Goal: Task Accomplishment & Management: Manage account settings

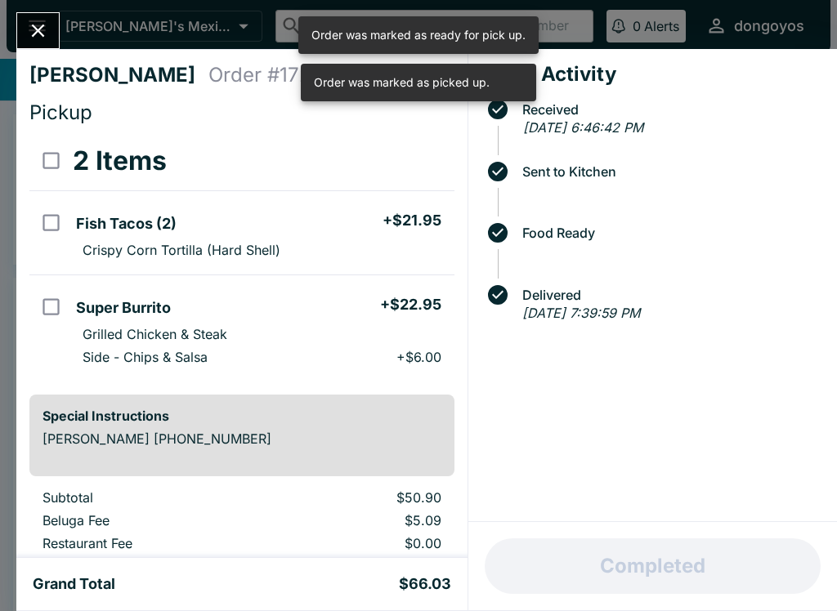
click at [13, 25] on div "[PERSON_NAME] Order # 172023 Pickup 2 Items Fish Tacos (2) + $21.95 Crispy Corn…" at bounding box center [418, 305] width 837 height 611
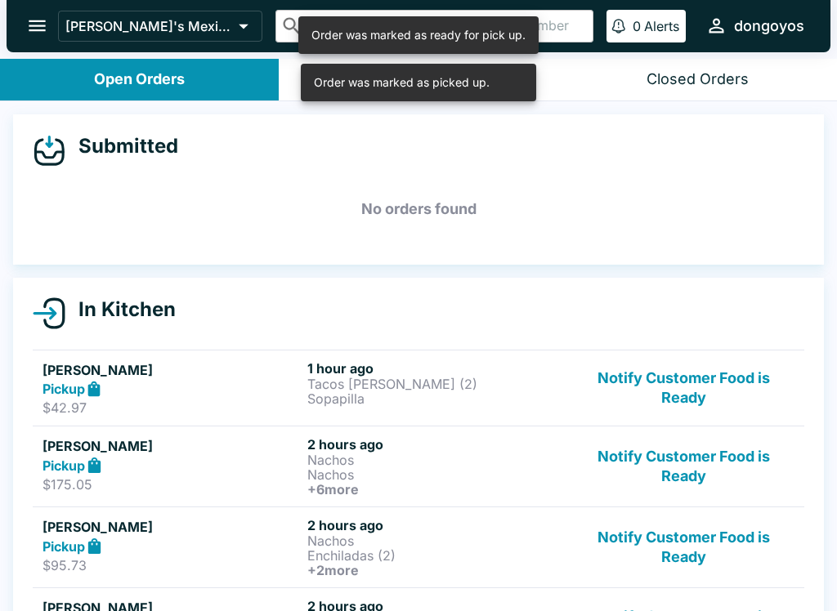
click at [741, 380] on button "Notify Customer Food is Ready" at bounding box center [684, 388] width 222 height 56
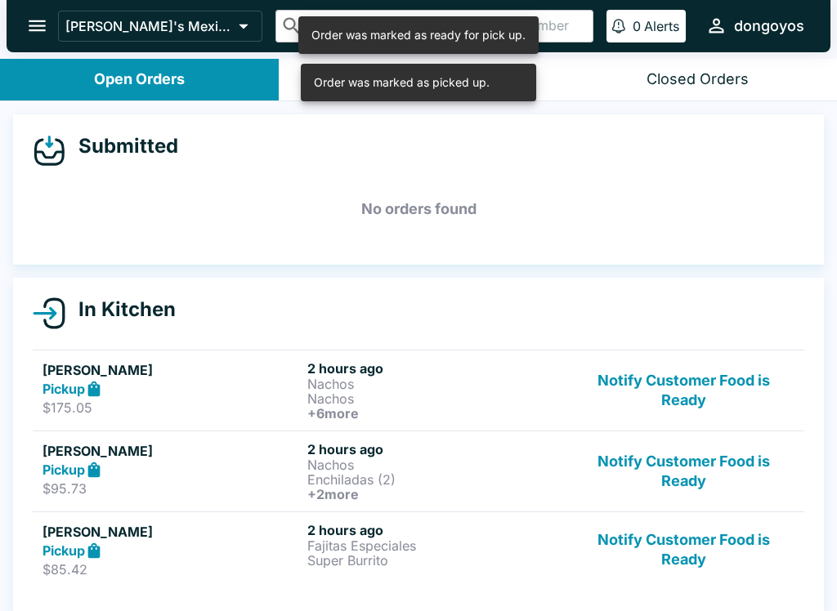
click at [691, 395] on button "Notify Customer Food is Ready" at bounding box center [684, 390] width 222 height 60
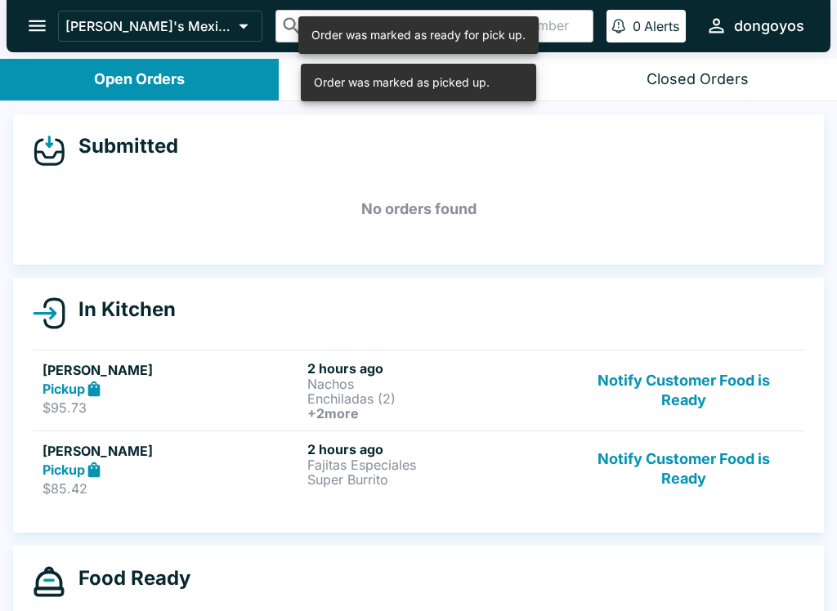
click at [692, 401] on button "Notify Customer Food is Ready" at bounding box center [684, 390] width 222 height 60
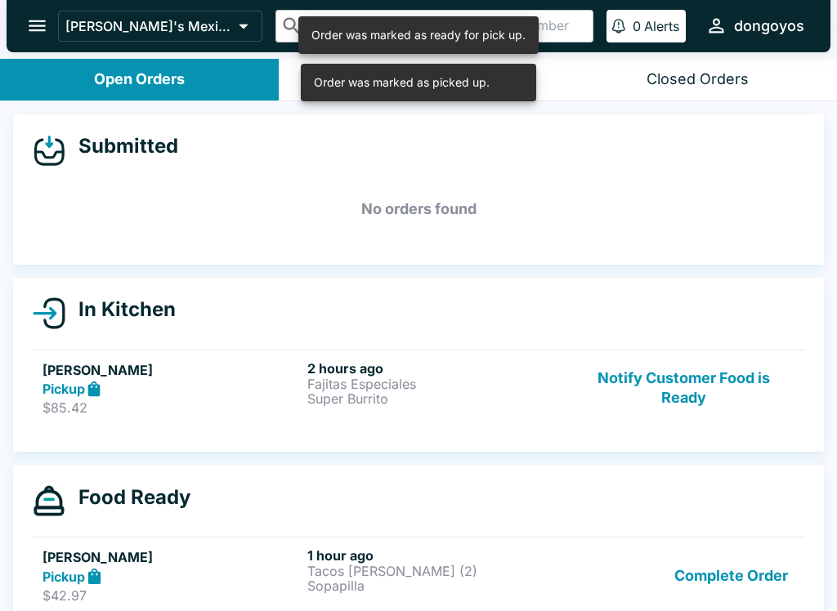
click at [702, 396] on button "Notify Customer Food is Ready" at bounding box center [684, 388] width 222 height 56
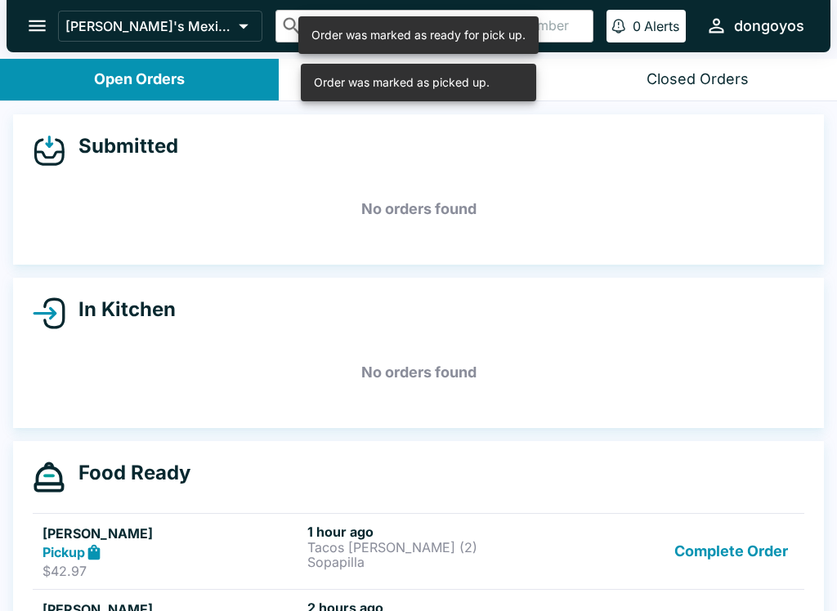
click at [759, 530] on button "Complete Order" at bounding box center [731, 552] width 127 height 56
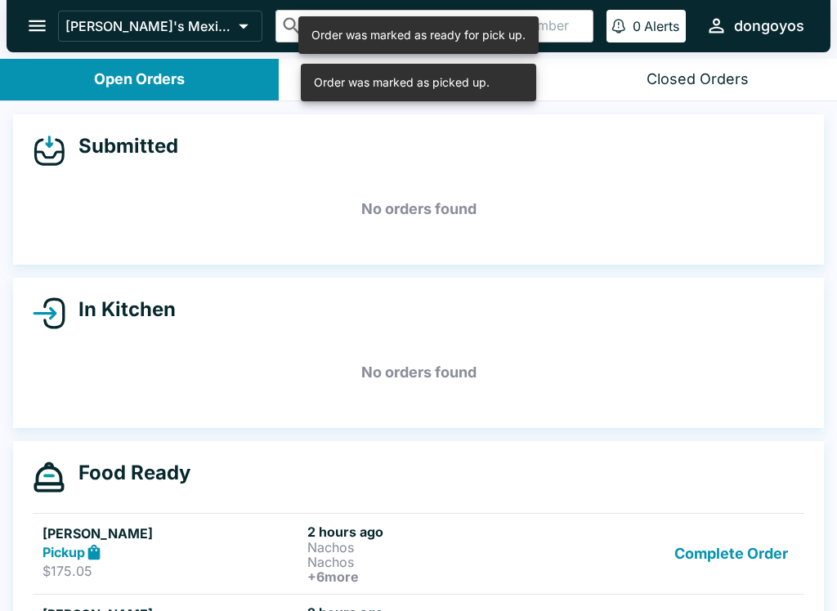
click at [747, 552] on button "Complete Order" at bounding box center [731, 554] width 127 height 60
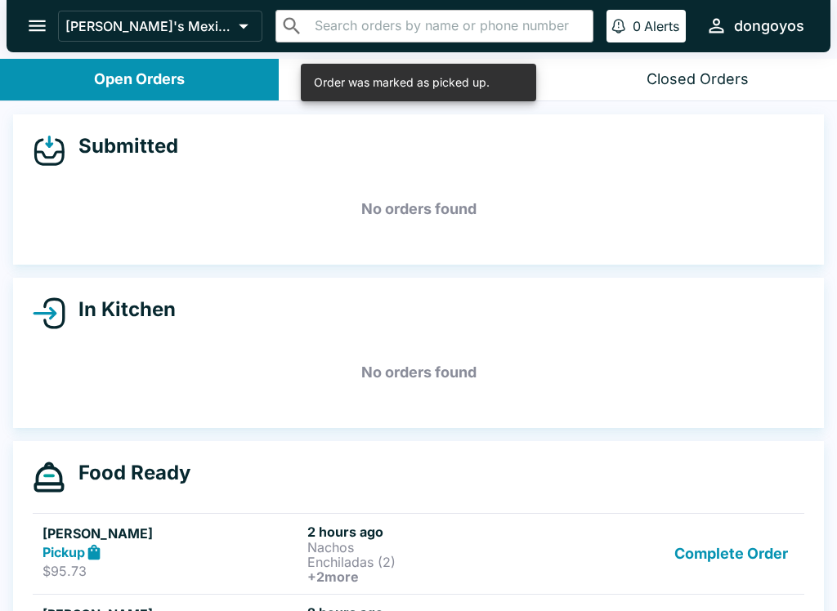
click at [747, 552] on button "Complete Order" at bounding box center [731, 554] width 127 height 60
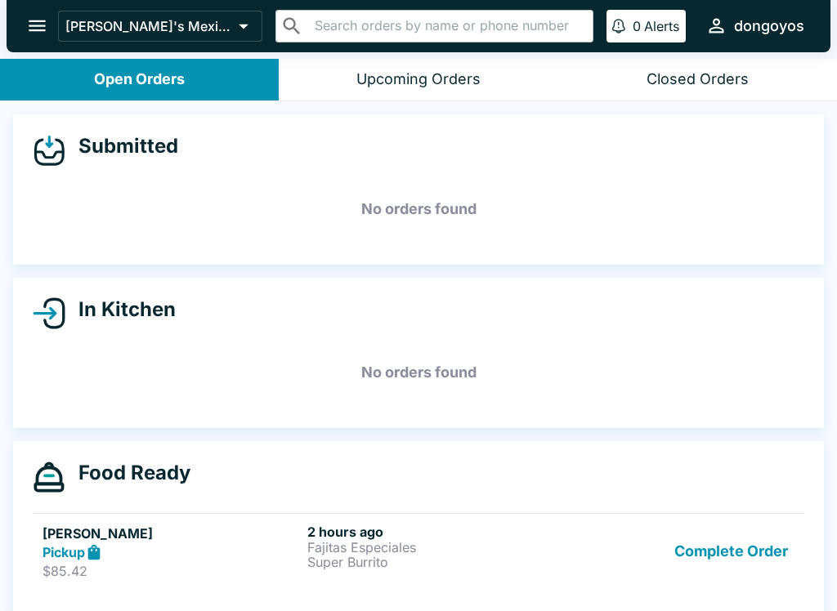
click at [742, 552] on button "Complete Order" at bounding box center [731, 552] width 127 height 56
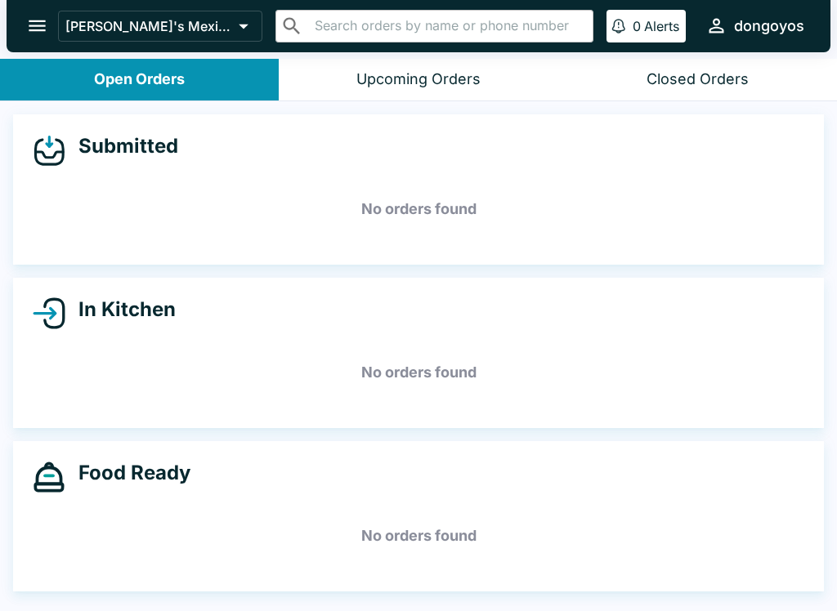
click at [18, 24] on button "open drawer" at bounding box center [37, 26] width 42 height 42
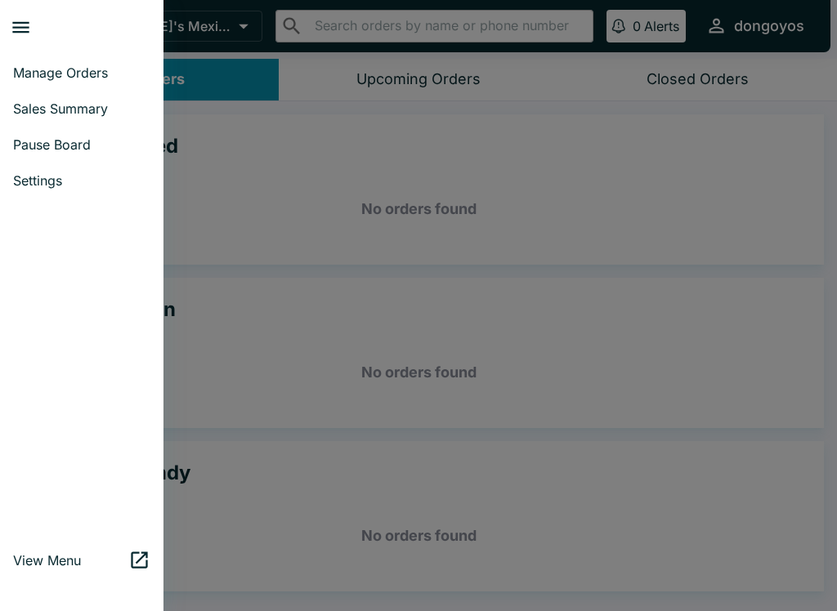
click at [33, 113] on span "Sales Summary" at bounding box center [81, 109] width 137 height 16
select select "03:00"
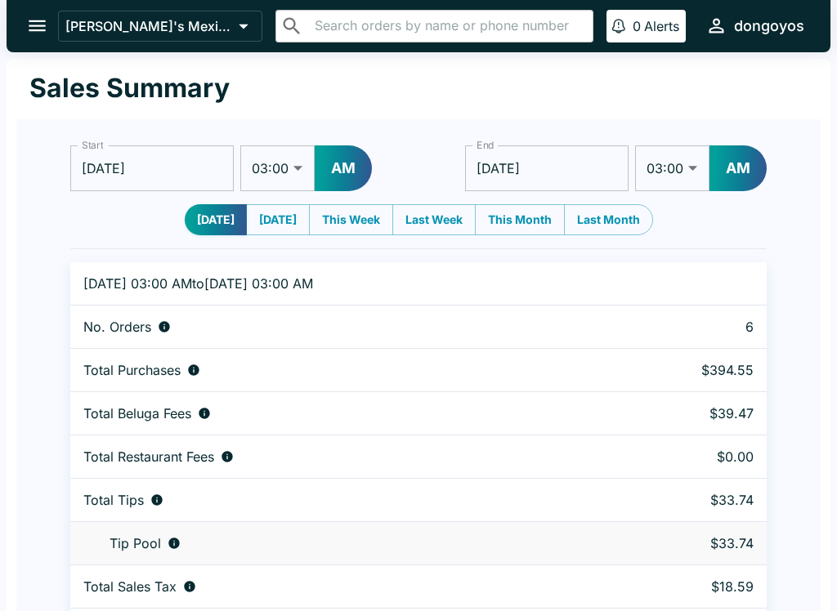
click at [35, 25] on icon "open drawer" at bounding box center [37, 25] width 17 height 11
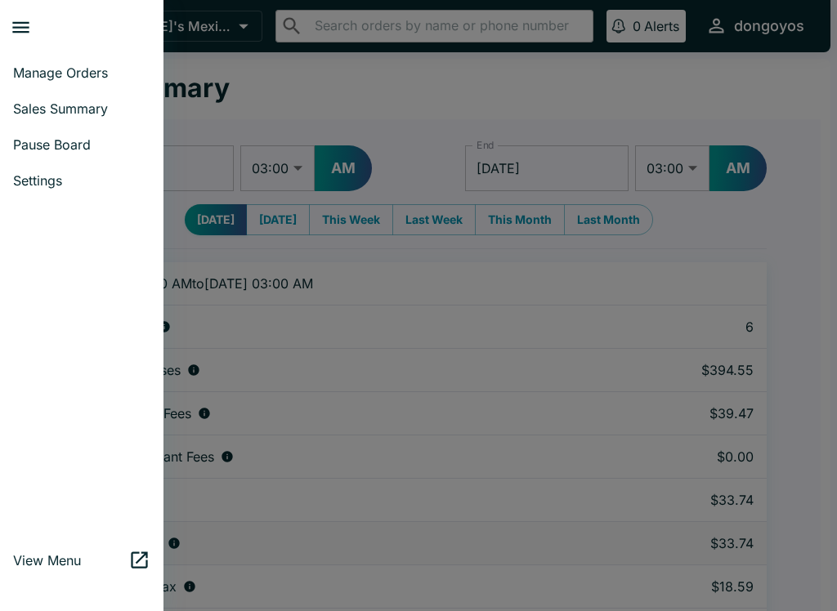
click at [43, 81] on link "Manage Orders" at bounding box center [81, 73] width 163 height 36
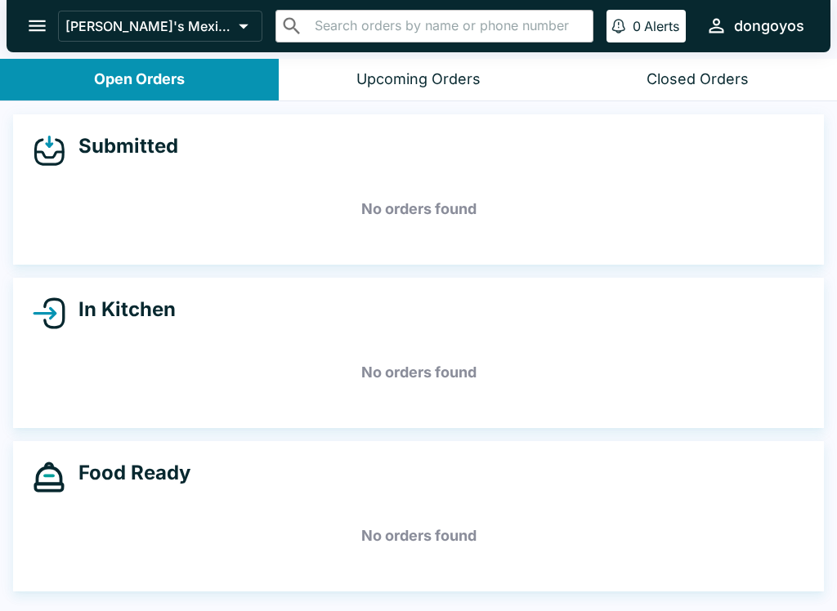
click at [39, 23] on icon "open drawer" at bounding box center [37, 26] width 22 height 22
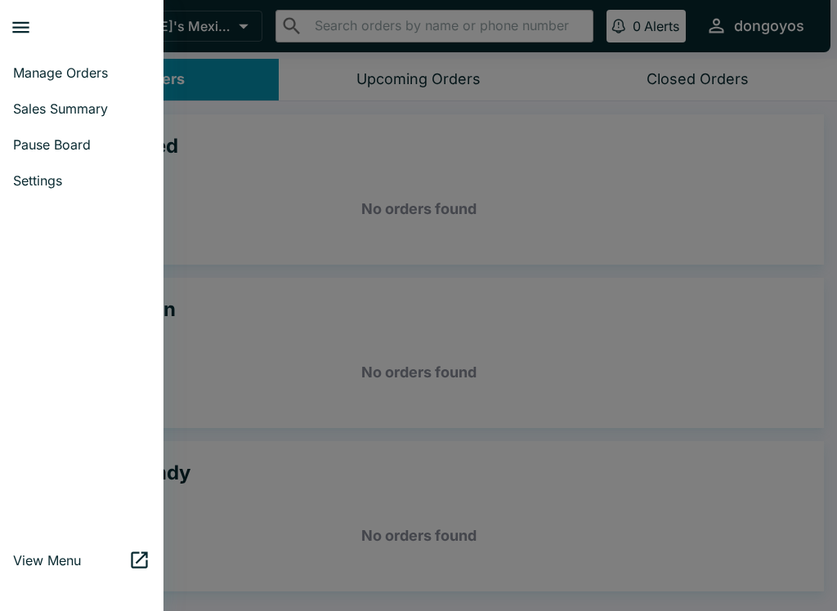
click at [88, 120] on link "Sales Summary" at bounding box center [81, 109] width 163 height 36
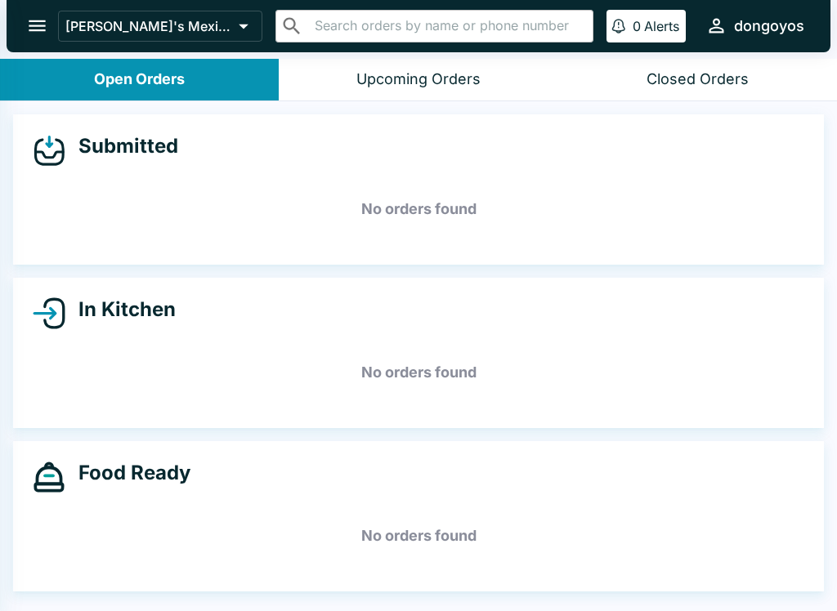
select select "03:00"
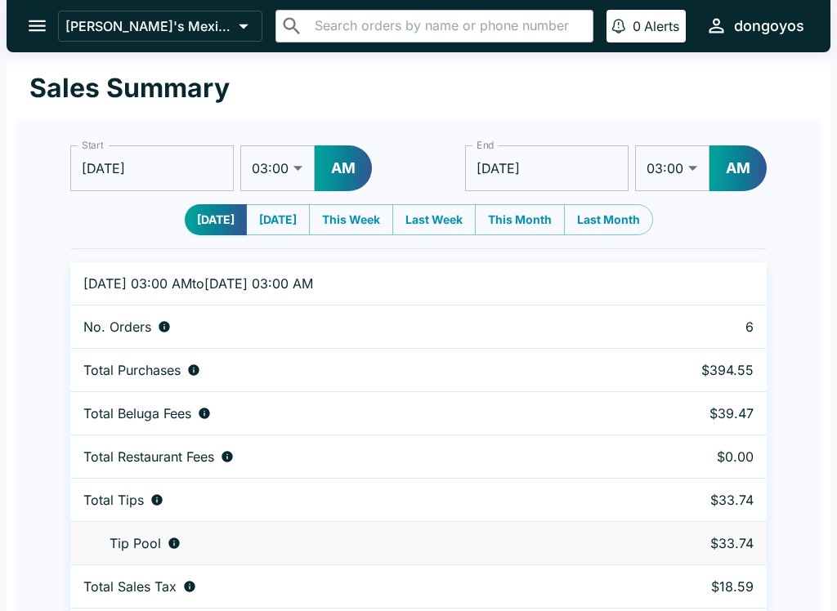
click at [340, 169] on button "AM" at bounding box center [343, 168] width 57 height 46
click at [355, 170] on button "PM" at bounding box center [343, 168] width 56 height 46
click at [280, 170] on select "01:00 01:30 02:00 02:30 03:00 03:30 04:00 04:30 05:00 05:30 06:00 06:30 07:00 0…" at bounding box center [277, 168] width 74 height 46
click at [362, 165] on button "AM" at bounding box center [343, 168] width 57 height 46
click at [300, 166] on select "01:00 01:30 02:00 02:30 03:00 03:30 04:00 04:30 05:00 05:30 06:00 06:30 07:00 0…" at bounding box center [277, 168] width 74 height 46
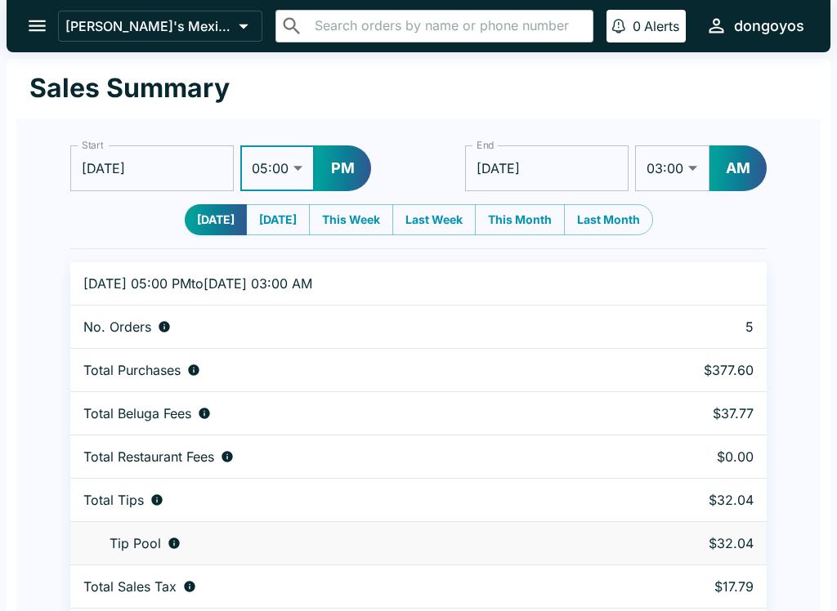
click at [343, 167] on button "PM" at bounding box center [343, 168] width 56 height 46
click at [352, 166] on button "AM" at bounding box center [343, 168] width 57 height 46
click at [279, 166] on select "01:00 01:30 02:00 02:30 03:00 03:30 04:00 04:30 05:00 05:30 06:00 06:30 07:00 0…" at bounding box center [277, 168] width 74 height 46
select select "03:00"
click at [341, 169] on button "PM" at bounding box center [343, 168] width 56 height 46
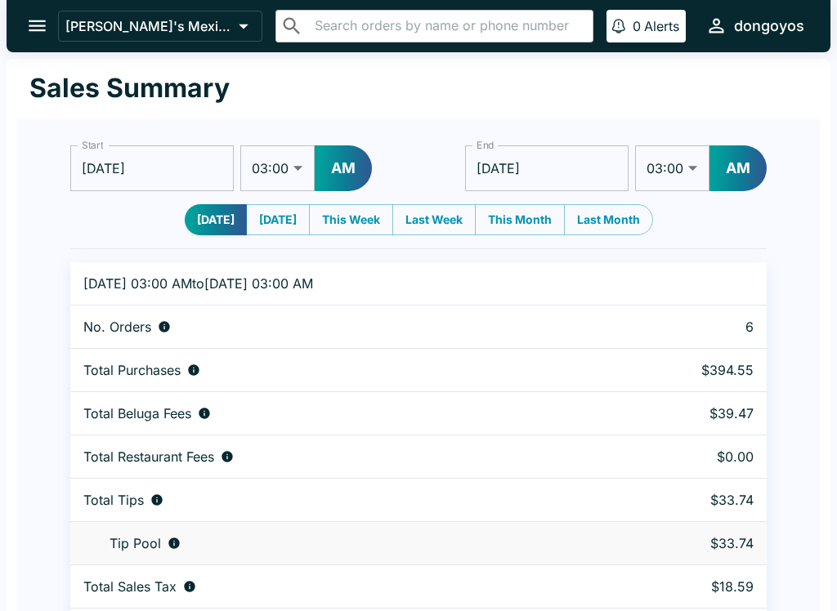
click at [423, 133] on div "Start [DATE] Start 01:00 01:30 02:00 02:30 03:00 03:30 04:00 04:30 05:00 05:30 …" at bounding box center [418, 161] width 696 height 59
